Goal: Transaction & Acquisition: Download file/media

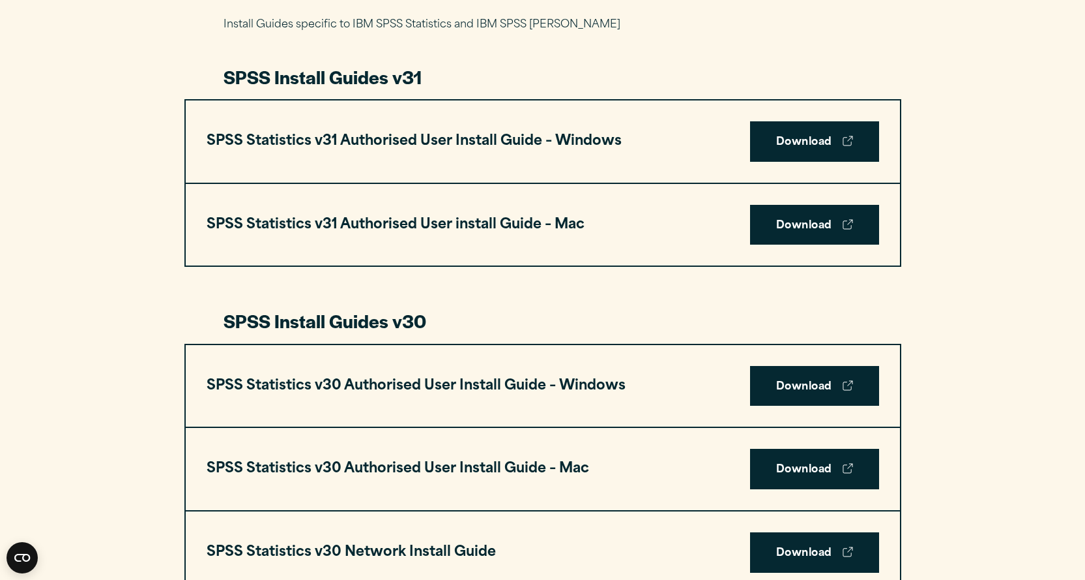
scroll to position [587, 0]
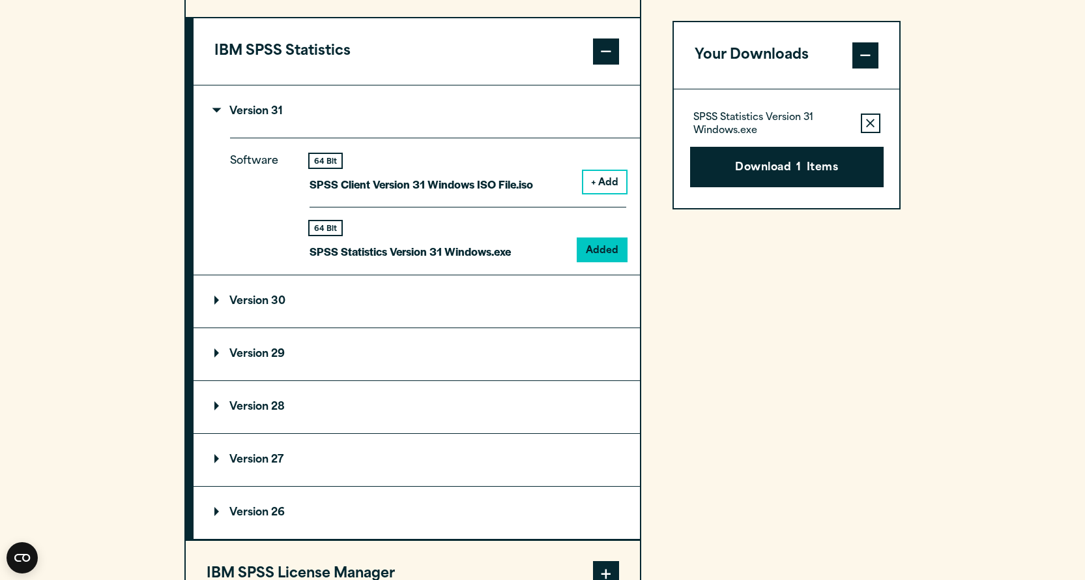
scroll to position [1108, 0]
click at [866, 127] on icon "button" at bounding box center [870, 123] width 8 height 9
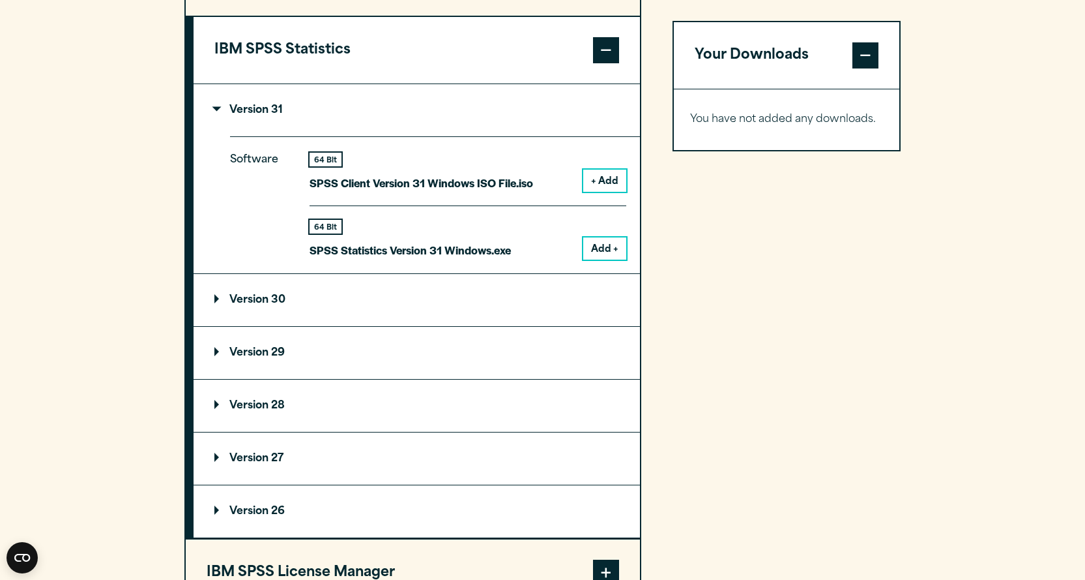
click at [284, 287] on summary "Version 30" at bounding box center [417, 300] width 447 height 52
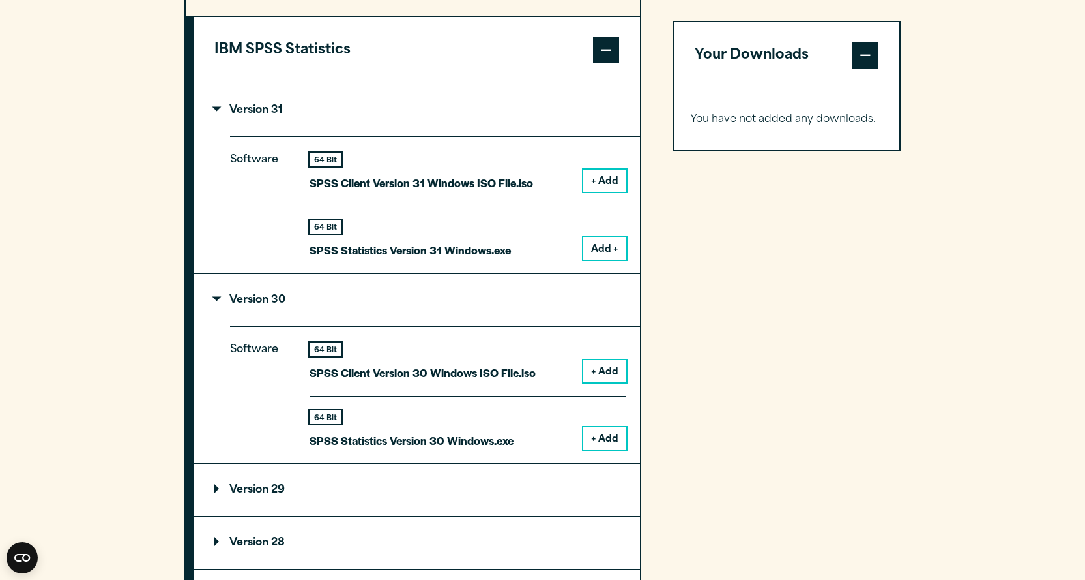
scroll to position [1239, 0]
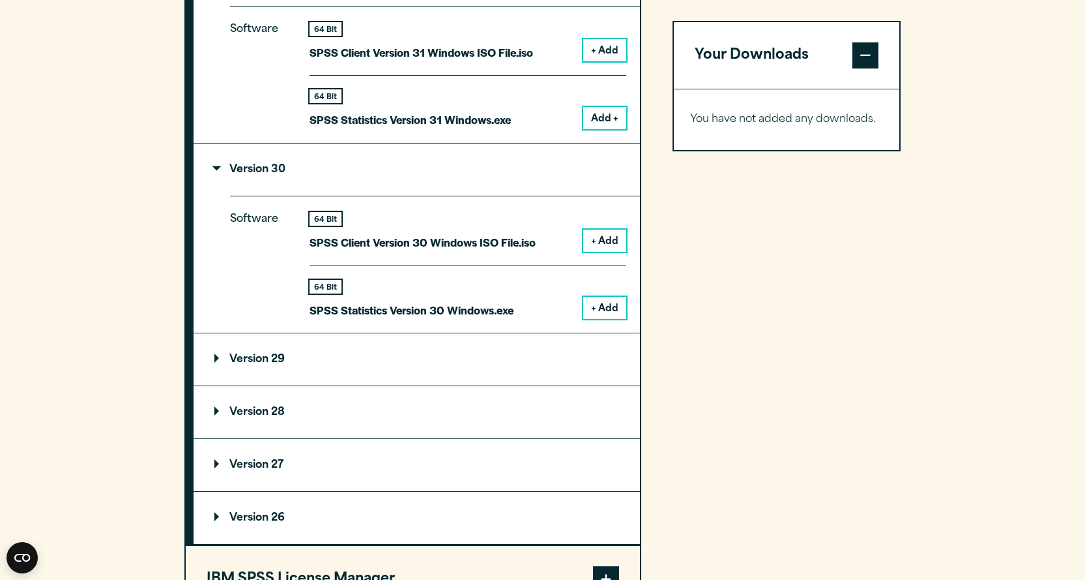
click at [594, 301] on button "+ Add" at bounding box center [604, 308] width 43 height 22
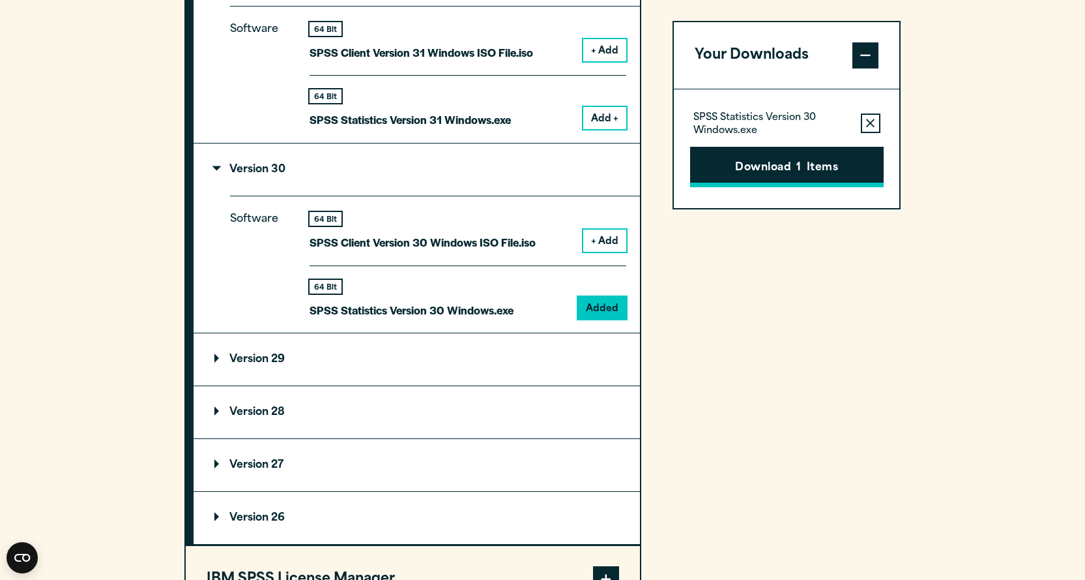
click at [761, 173] on button "Download 1 Items" at bounding box center [787, 167] width 194 height 40
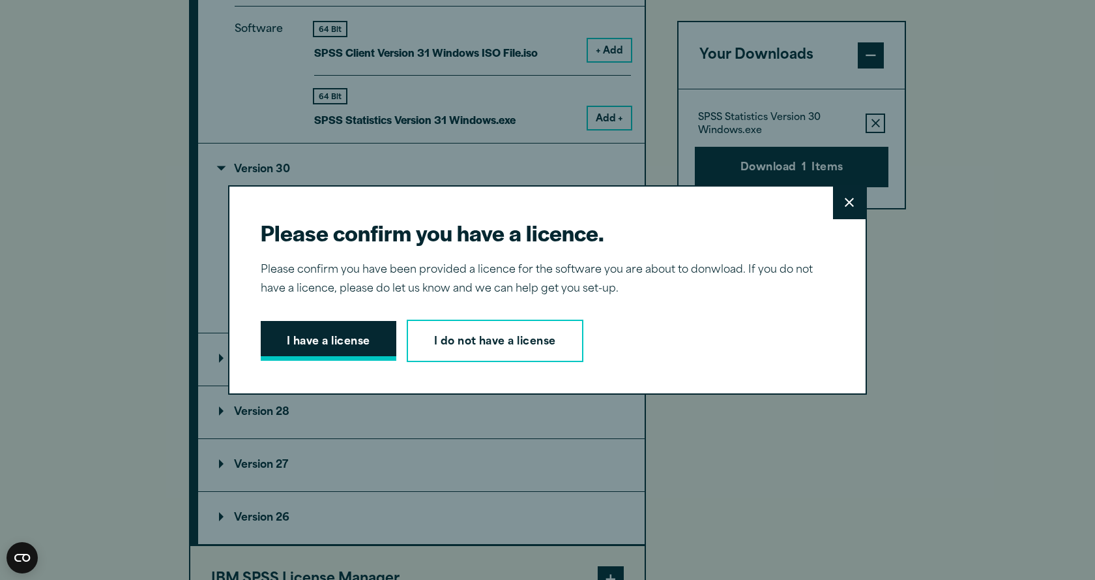
click at [342, 360] on button "I have a license" at bounding box center [329, 341] width 136 height 40
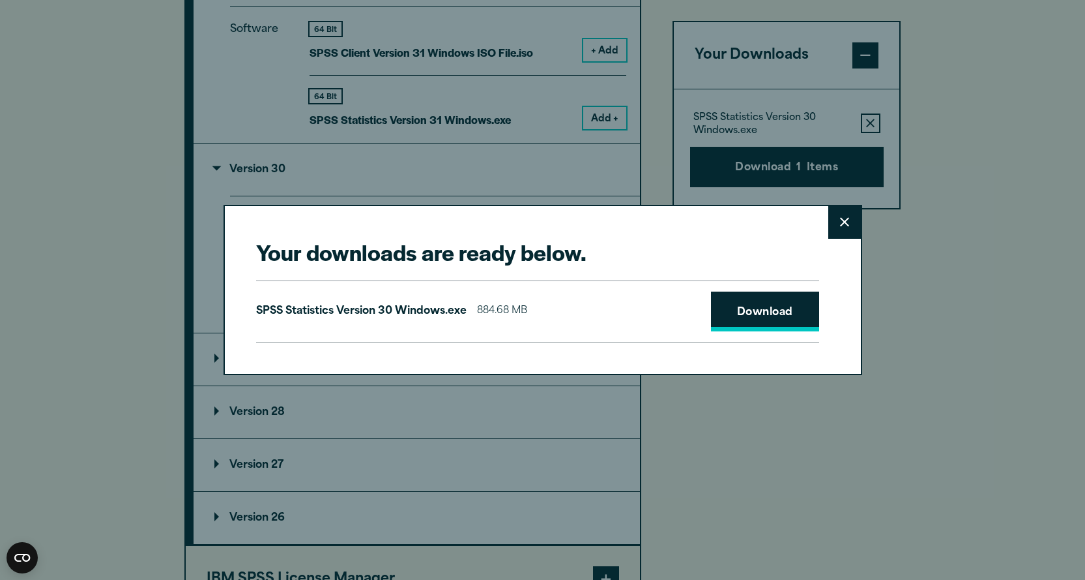
click at [766, 293] on link "Download" at bounding box center [765, 311] width 108 height 40
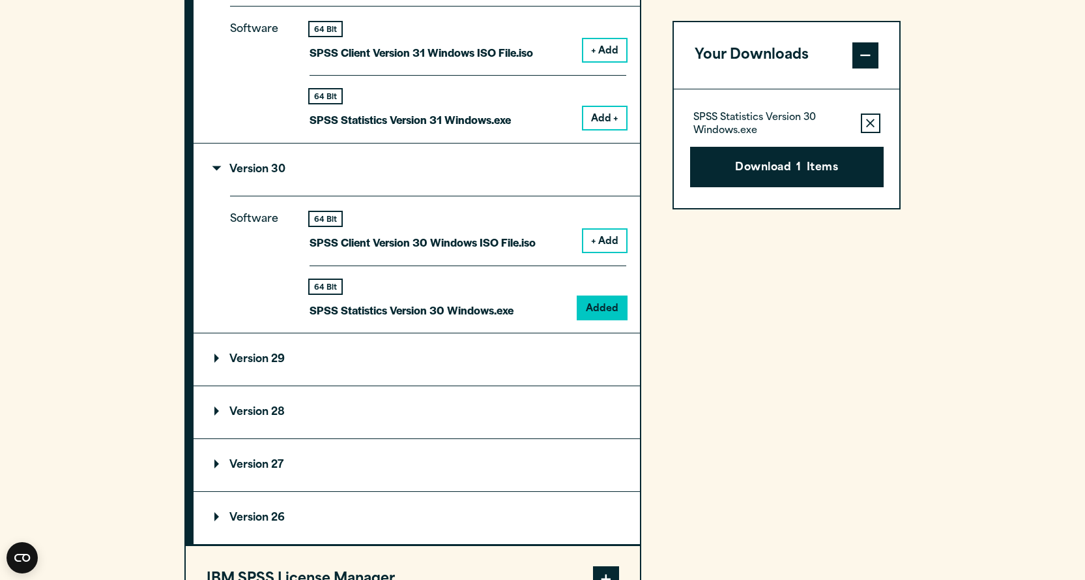
drag, startPoint x: 450, startPoint y: 476, endPoint x: 756, endPoint y: 452, distance: 307.3
click at [756, 452] on div "Your Downloads SPSS Statistics Version 30 Windows.exe Remove this item from you…" at bounding box center [787, 316] width 229 height 999
